Goal: Task Accomplishment & Management: Manage account settings

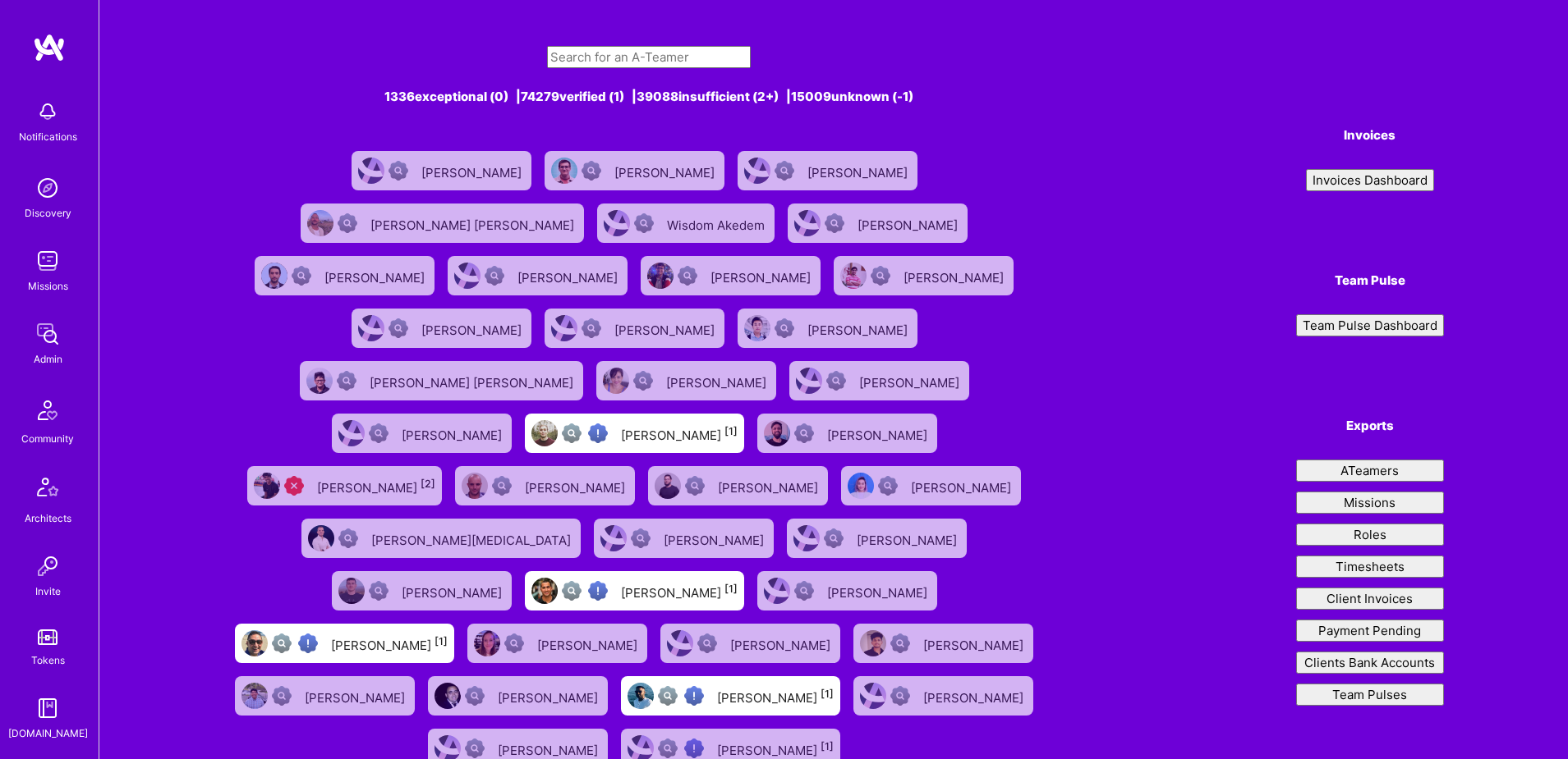
drag, startPoint x: 631, startPoint y: 51, endPoint x: 626, endPoint y: 58, distance: 8.6
click at [625, 56] on input "text" at bounding box center [649, 57] width 204 height 22
click at [626, 58] on input "text" at bounding box center [649, 57] width 204 height 22
paste input "[EMAIL_ADDRESS][DOMAIN_NAME]"
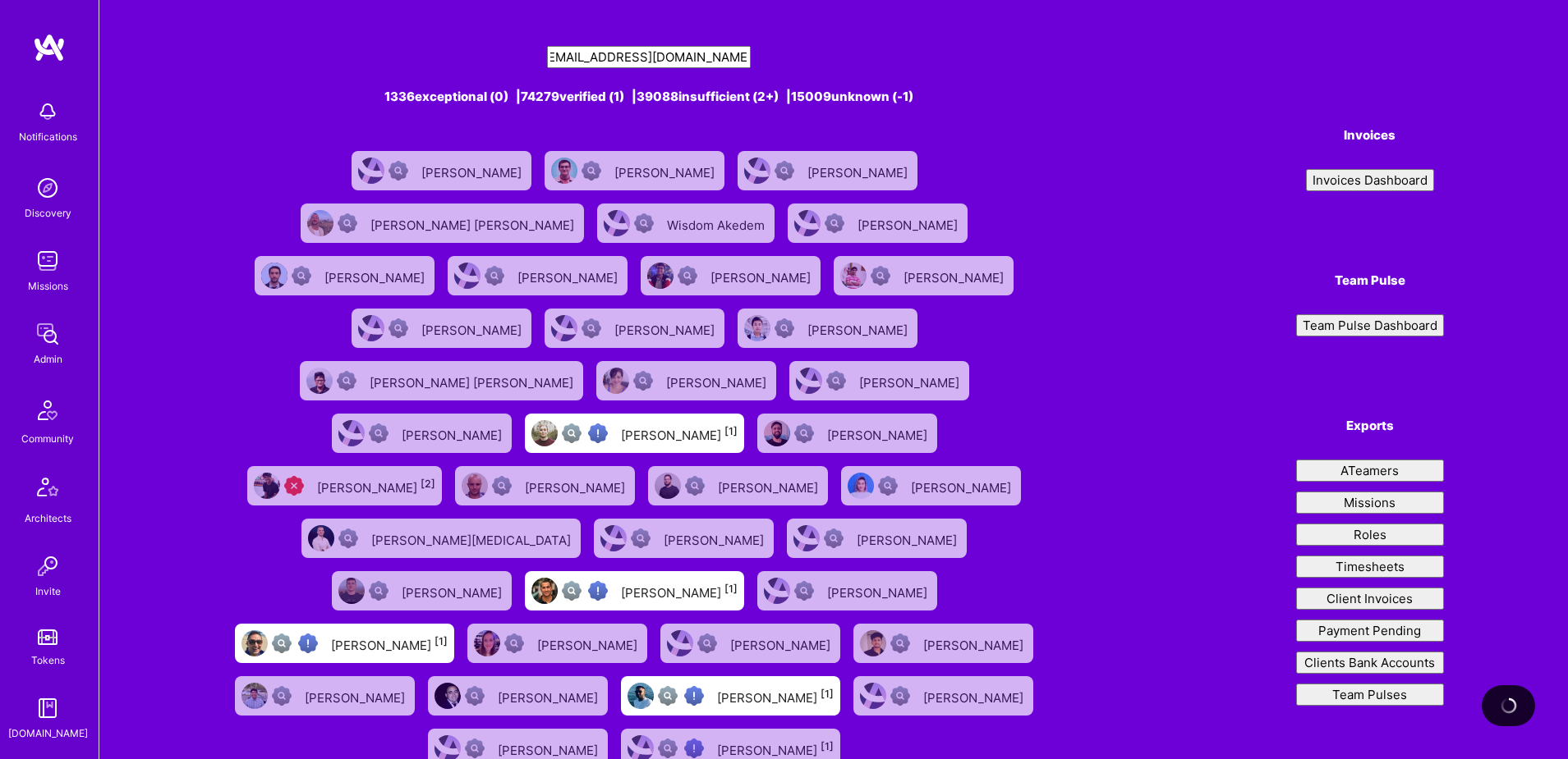
type input "[EMAIL_ADDRESS][DOMAIN_NAME]"
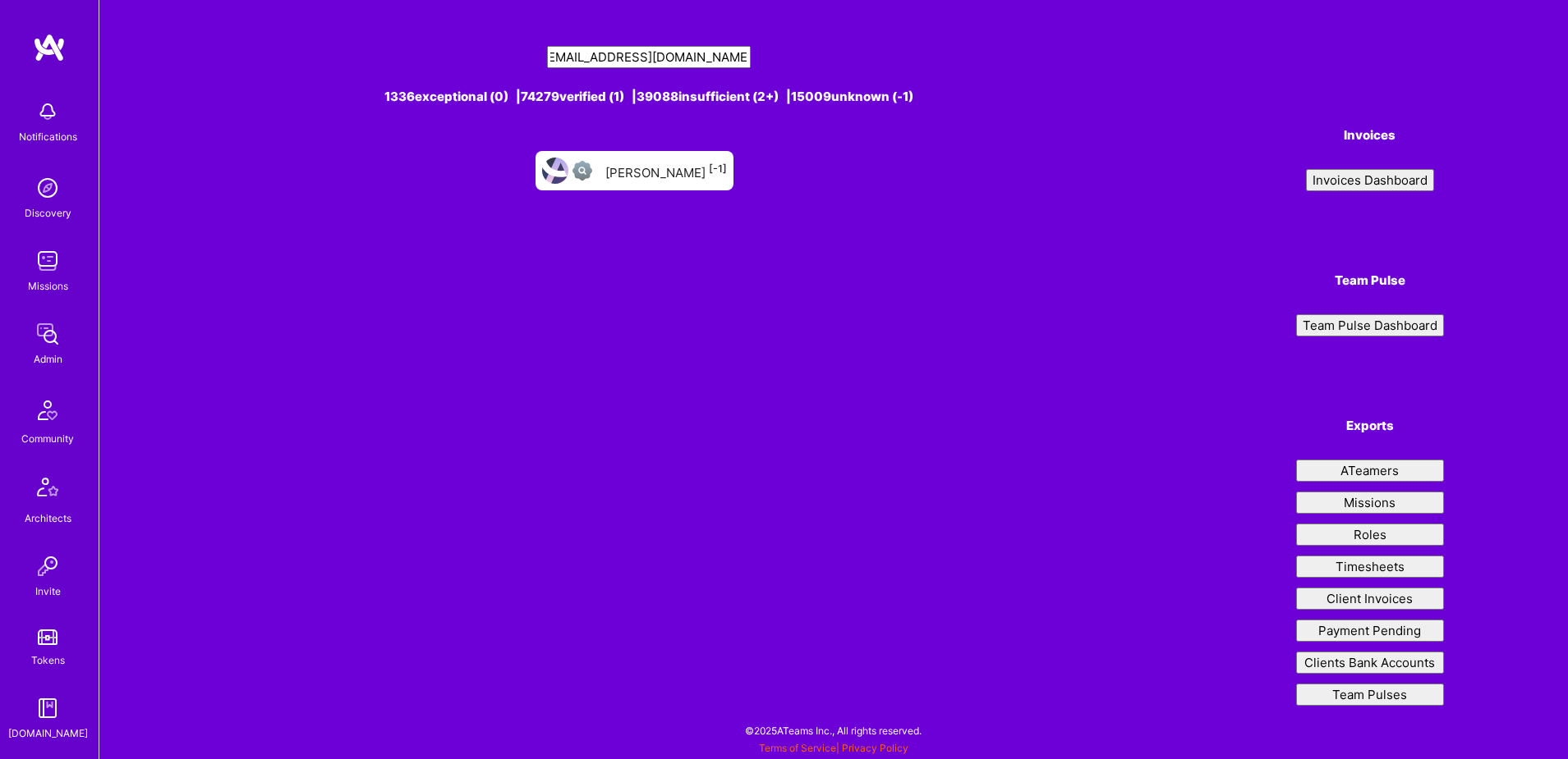
scroll to position [0, 0]
click at [659, 175] on div "[PERSON_NAME] [-1]" at bounding box center [667, 170] width 122 height 21
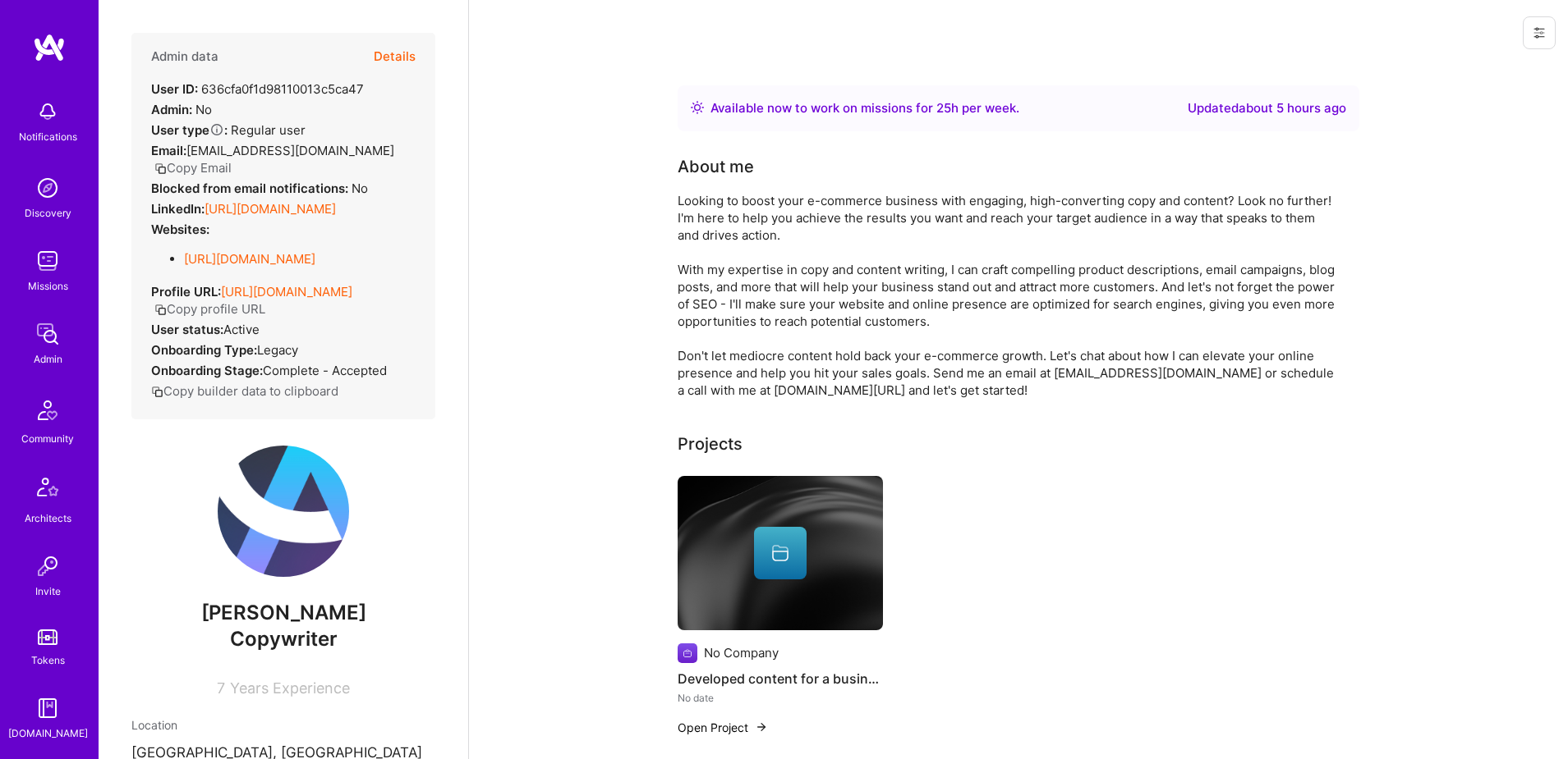
click at [1542, 23] on button at bounding box center [1539, 33] width 33 height 33
click at [1433, 147] on button "Delete User" at bounding box center [1469, 154] width 173 height 42
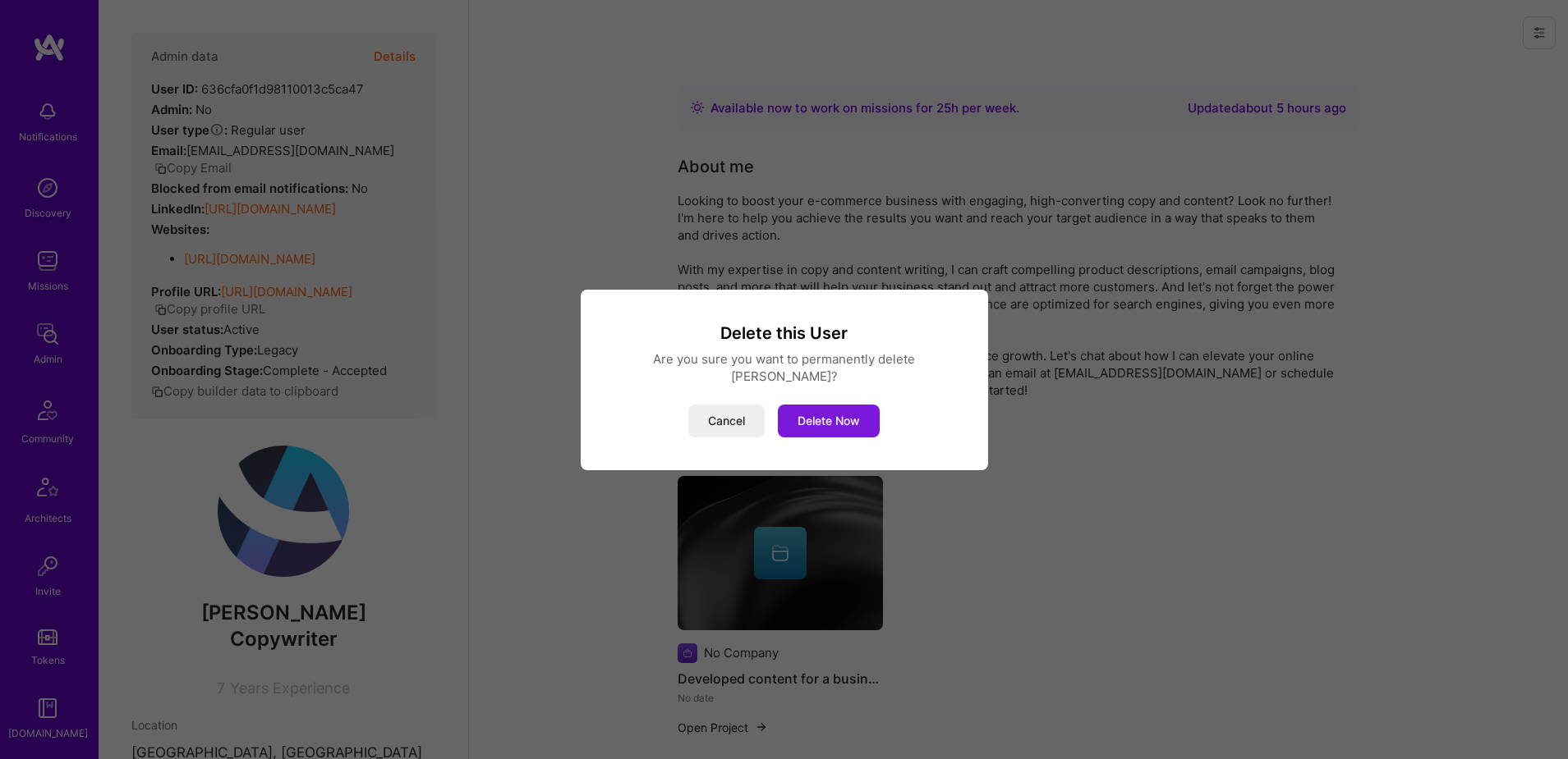
click at [824, 407] on button "Delete Now" at bounding box center [829, 421] width 102 height 33
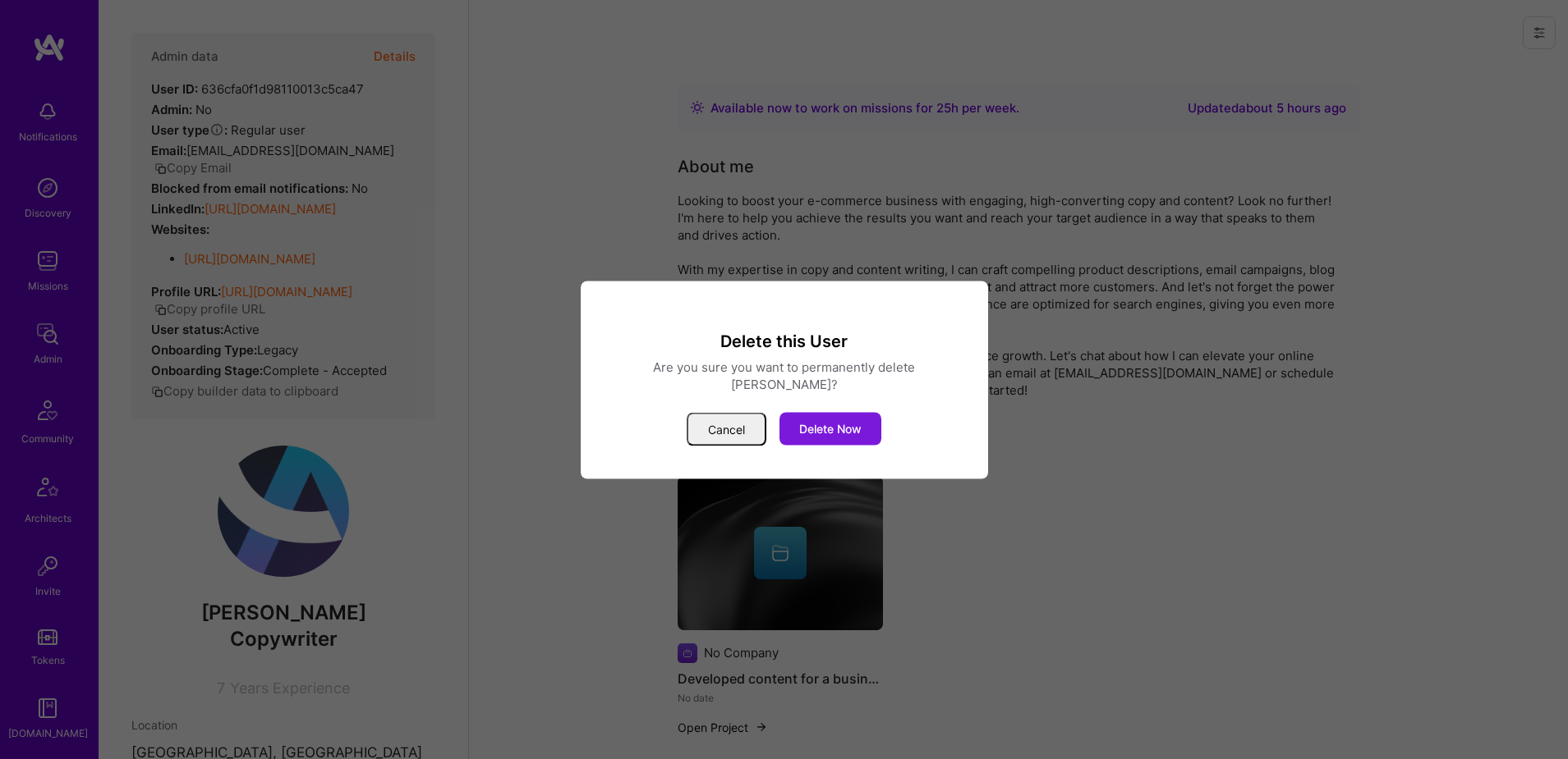
scroll to position [1, 0]
